Goal: Check status: Check status

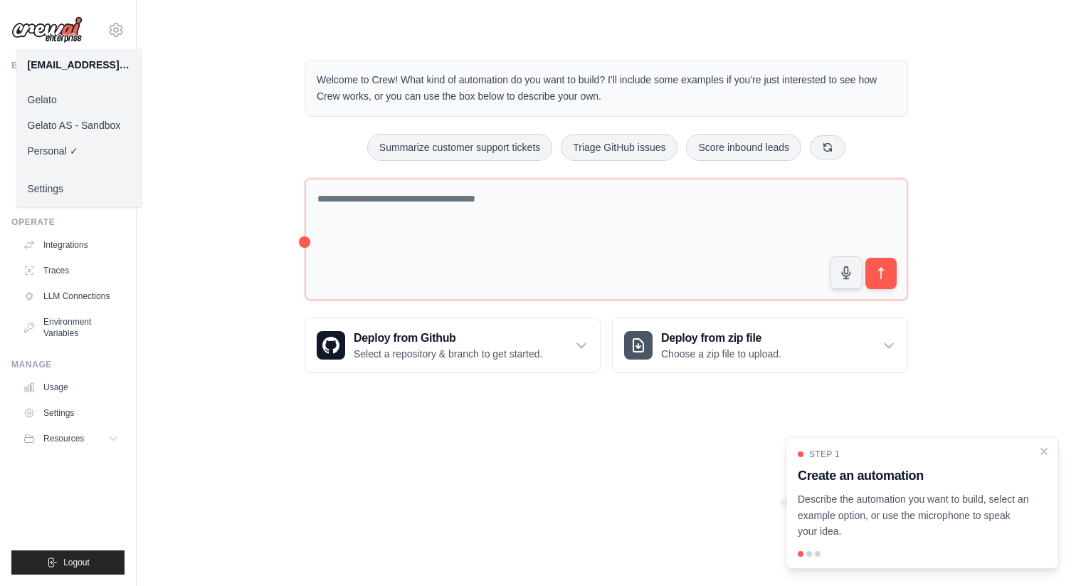
click at [73, 95] on link "Gelato" at bounding box center [78, 100] width 125 height 26
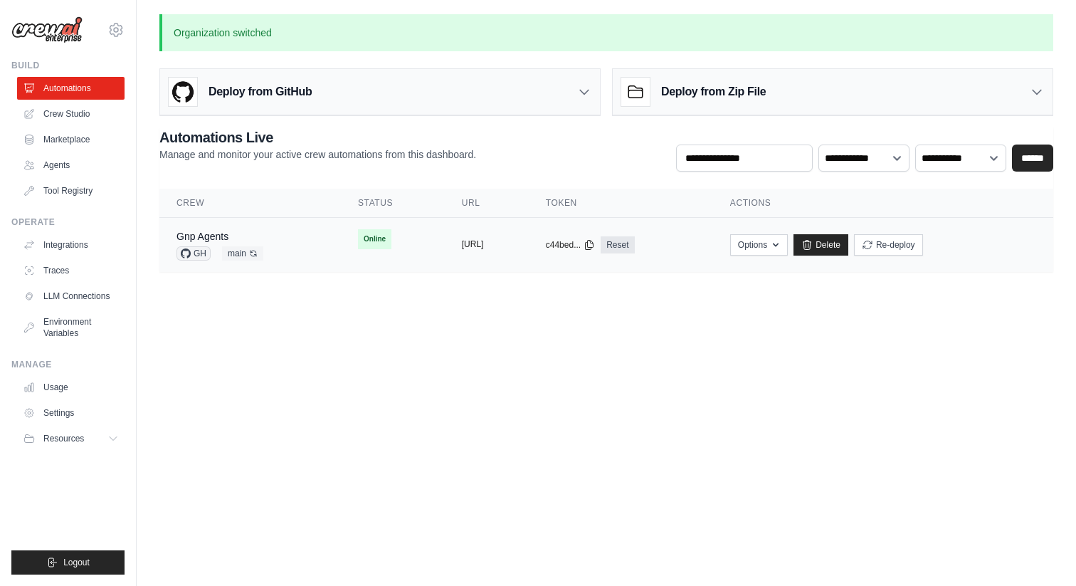
click at [484, 243] on button "https://gnp-agents-ff19d544-aa2b-4f" at bounding box center [473, 243] width 22 height 11
click at [670, 250] on div "c44bed... Reset" at bounding box center [621, 244] width 150 height 17
click at [593, 243] on icon at bounding box center [590, 244] width 8 height 9
